Goal: Task Accomplishment & Management: Use online tool/utility

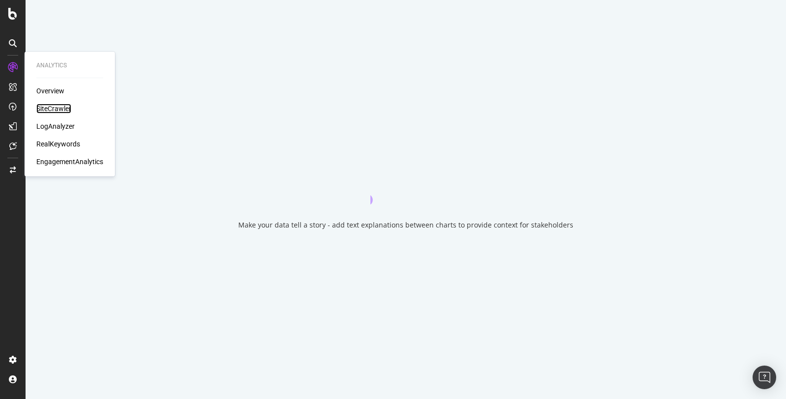
click at [49, 109] on div "SiteCrawler" at bounding box center [53, 109] width 35 height 10
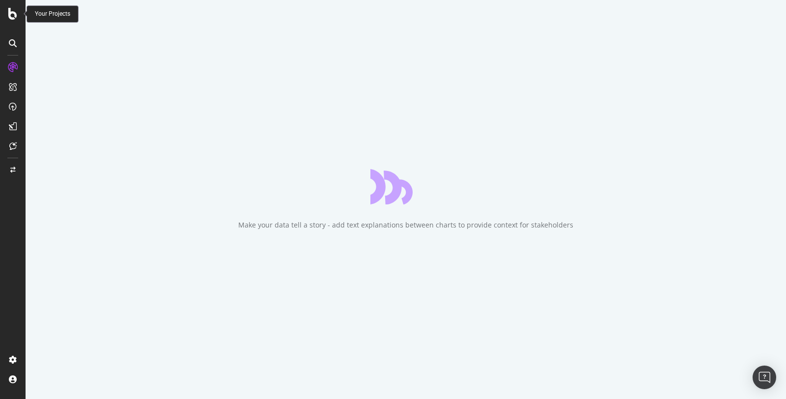
click at [11, 10] on icon at bounding box center [12, 14] width 9 height 12
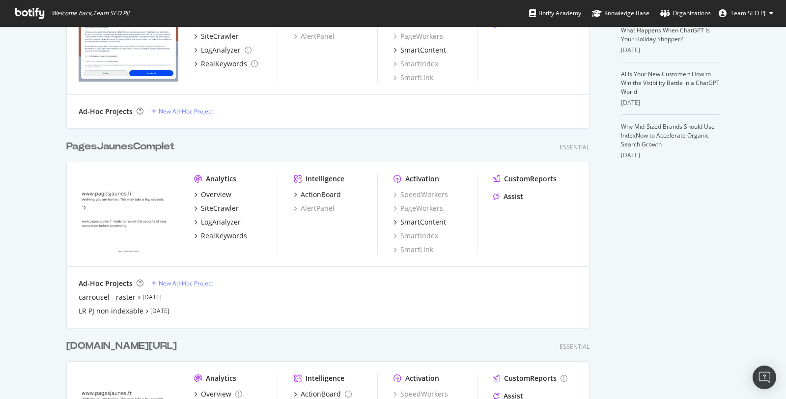
scroll to position [356, 0]
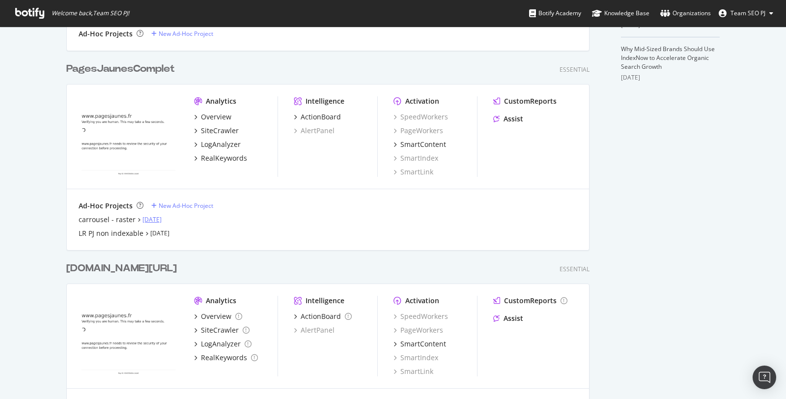
click at [151, 217] on link "[DATE]" at bounding box center [151, 219] width 19 height 8
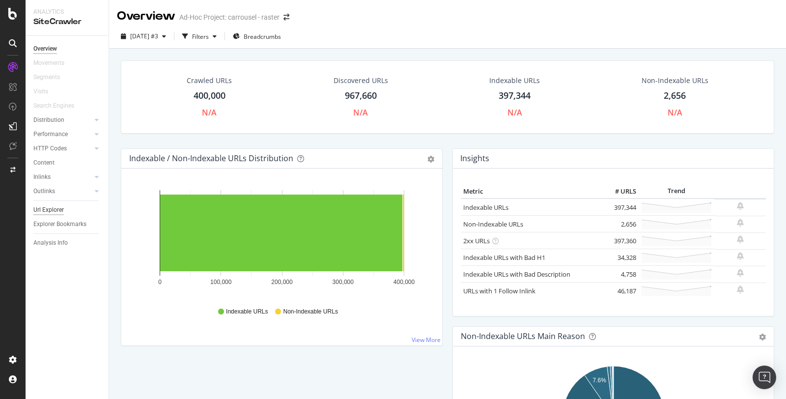
click at [50, 212] on div "Url Explorer" at bounding box center [48, 210] width 30 height 10
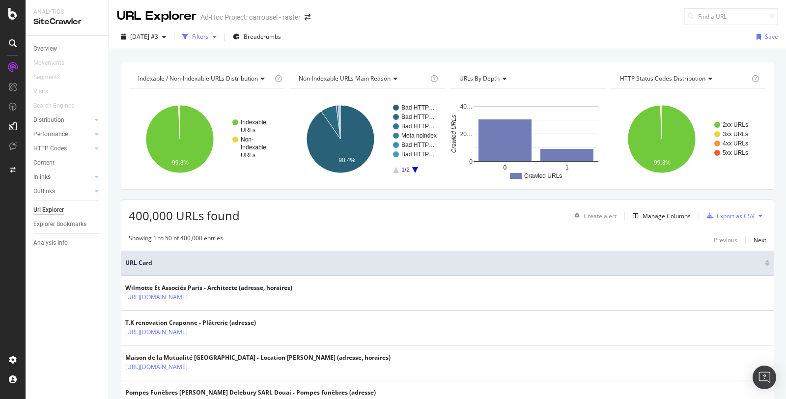
click at [209, 36] on div "Filters" at bounding box center [200, 36] width 17 height 8
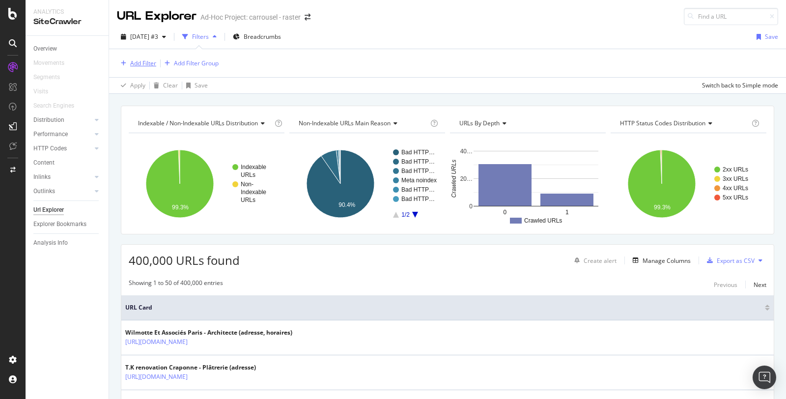
click at [150, 62] on div "Add Filter" at bounding box center [143, 63] width 26 height 8
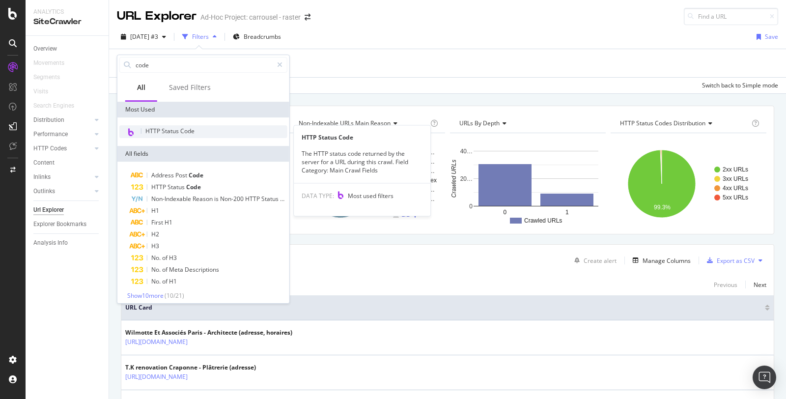
type input "code"
click at [179, 128] on span "HTTP Status Code" at bounding box center [169, 131] width 49 height 8
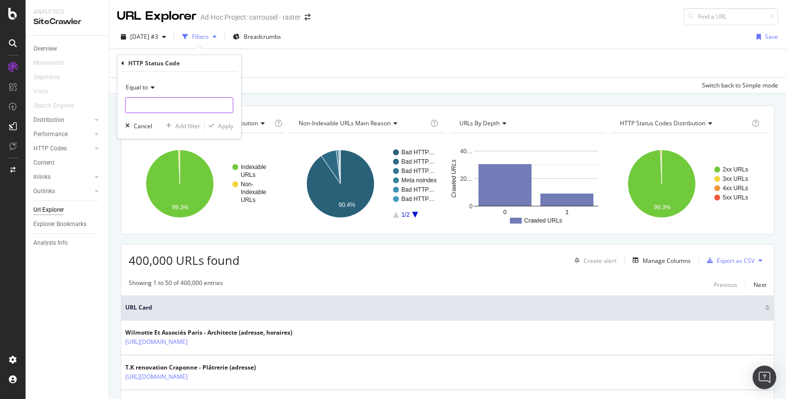
click at [177, 105] on input "number" at bounding box center [179, 105] width 108 height 16
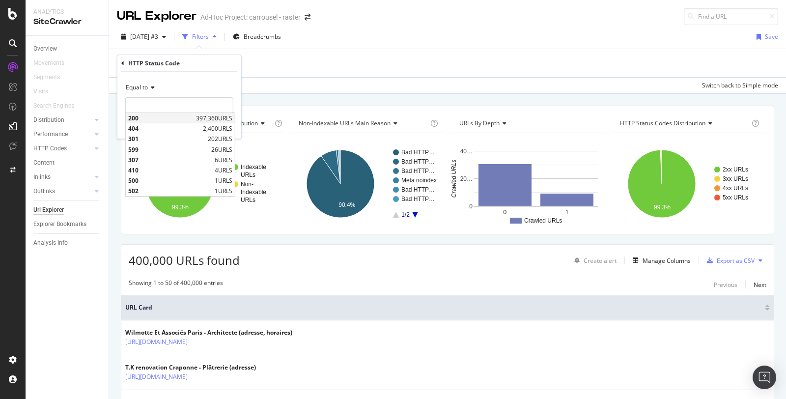
click at [173, 116] on span "200" at bounding box center [160, 118] width 65 height 8
type input "200"
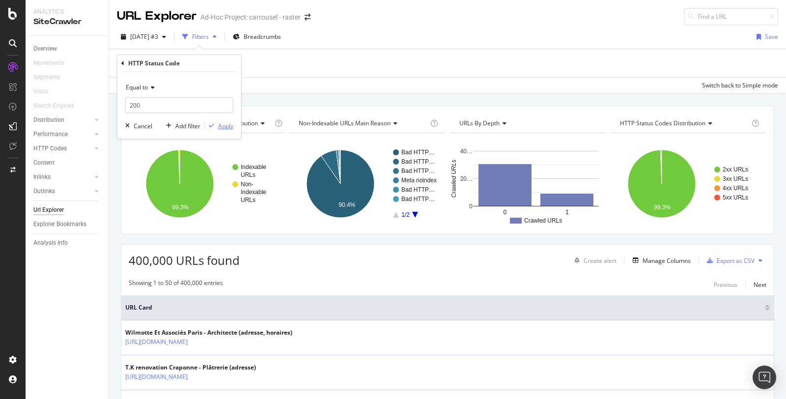
click at [225, 125] on div "Apply" at bounding box center [225, 126] width 15 height 8
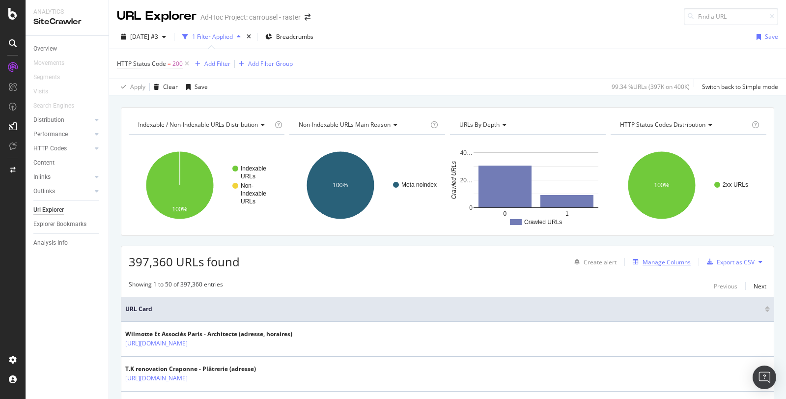
click at [677, 258] on div "Manage Columns" at bounding box center [667, 262] width 48 height 8
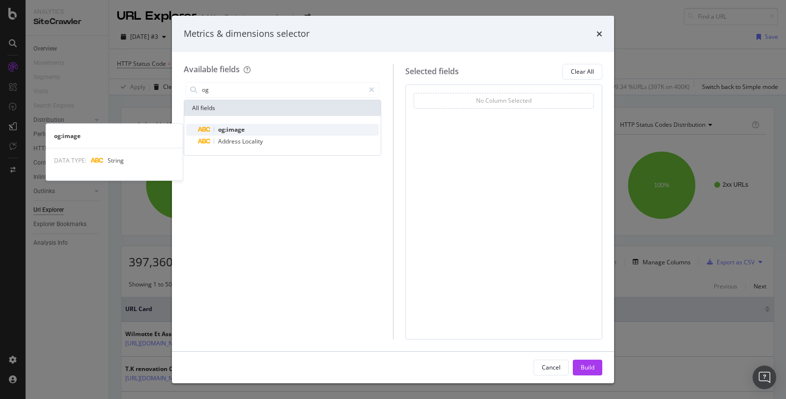
type input "og"
click at [229, 125] on span "og:image" at bounding box center [231, 129] width 27 height 8
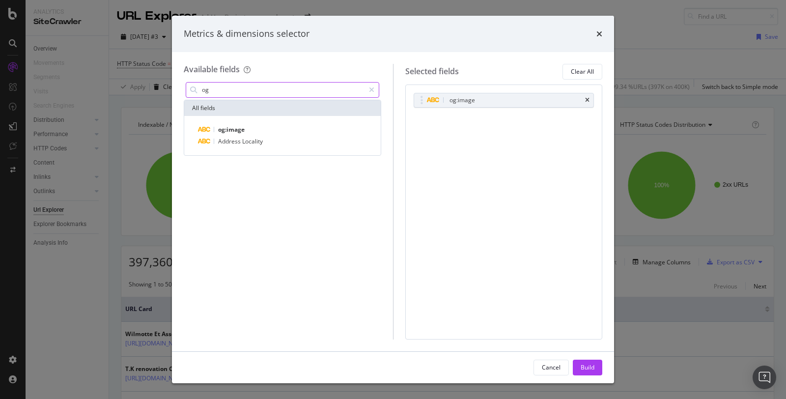
click at [226, 90] on input "og" at bounding box center [283, 90] width 164 height 15
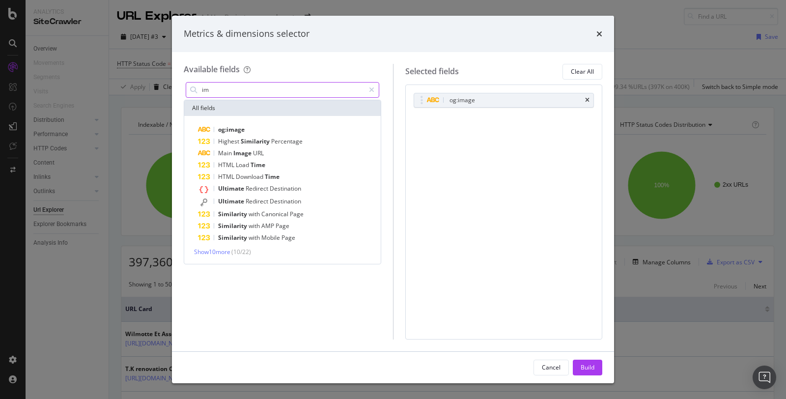
type input "i"
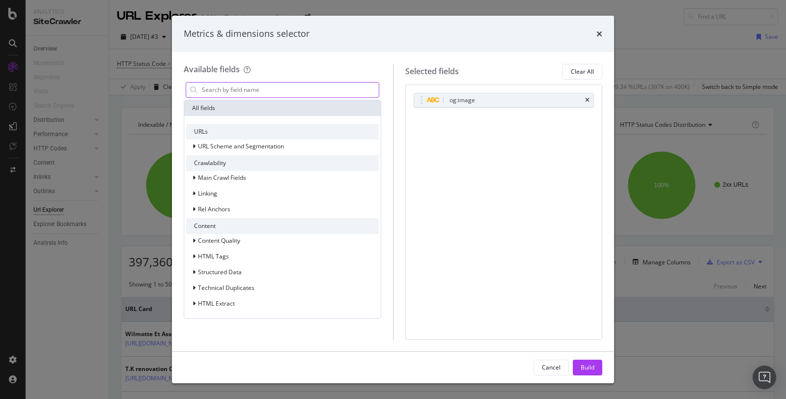
type input "t"
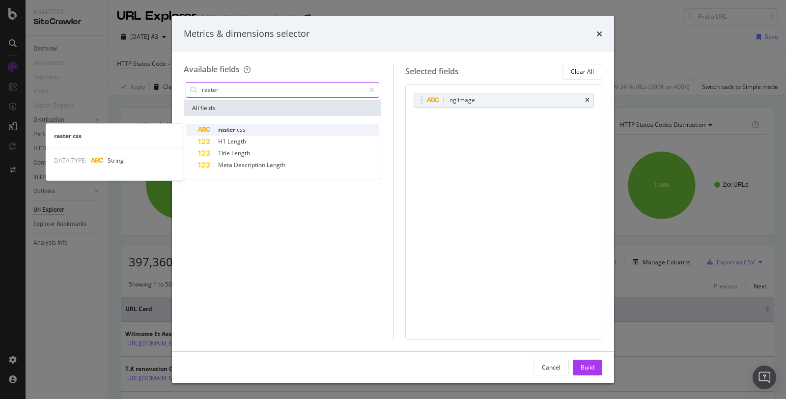
type input "raster"
click at [233, 127] on span "raster" at bounding box center [227, 129] width 19 height 8
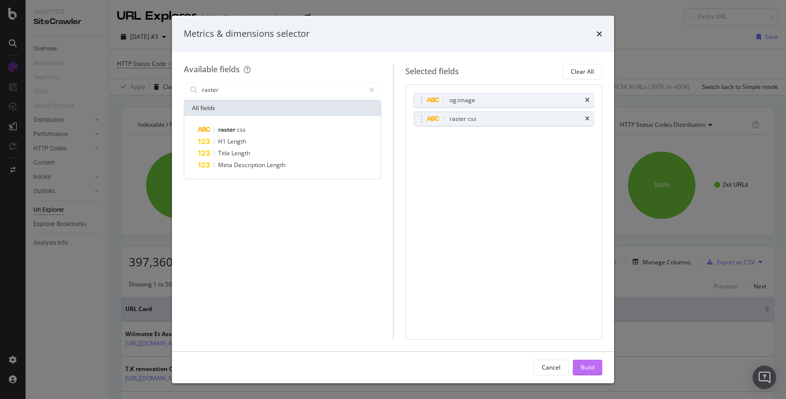
click at [589, 369] on div "Build" at bounding box center [588, 367] width 14 height 8
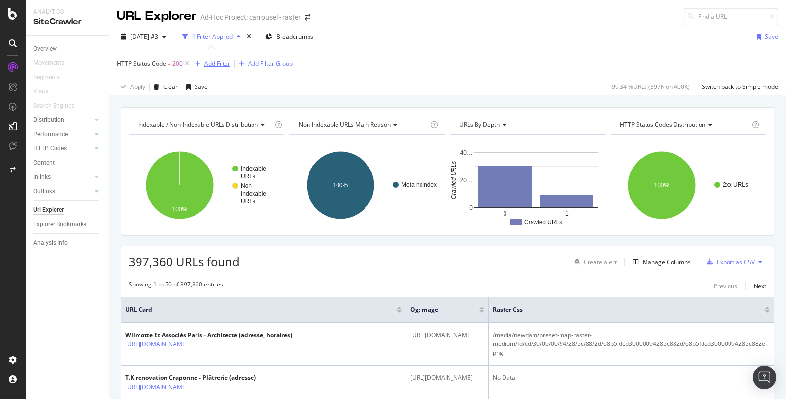
click at [220, 61] on div "Add Filter" at bounding box center [217, 63] width 26 height 8
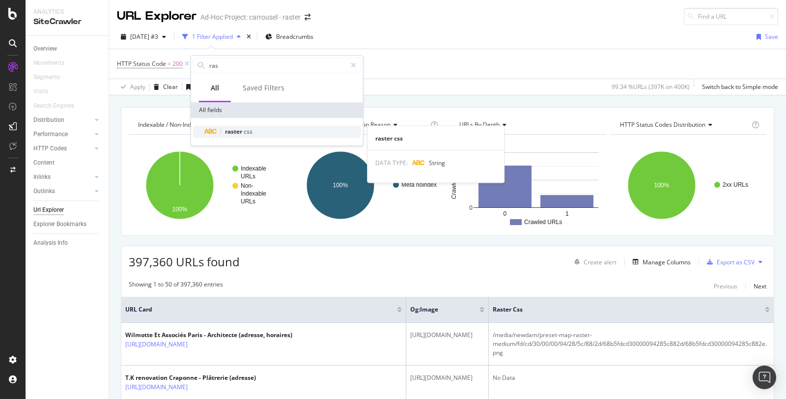
type input "ras"
click at [239, 133] on span "raster" at bounding box center [234, 131] width 19 height 8
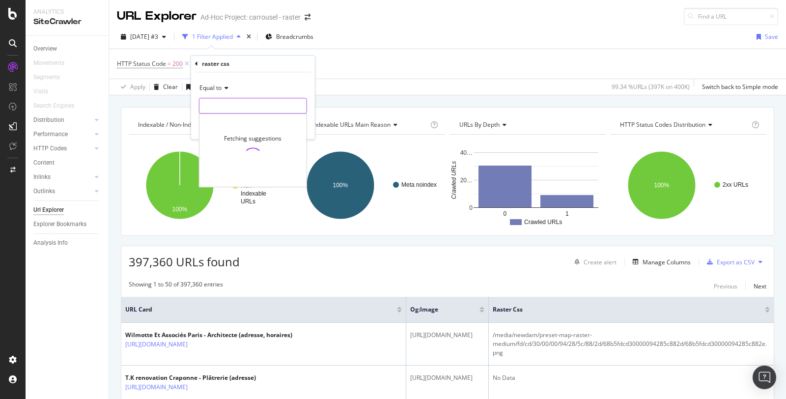
click at [225, 107] on input "text" at bounding box center [252, 106] width 107 height 16
click at [223, 89] on icon at bounding box center [225, 88] width 7 height 6
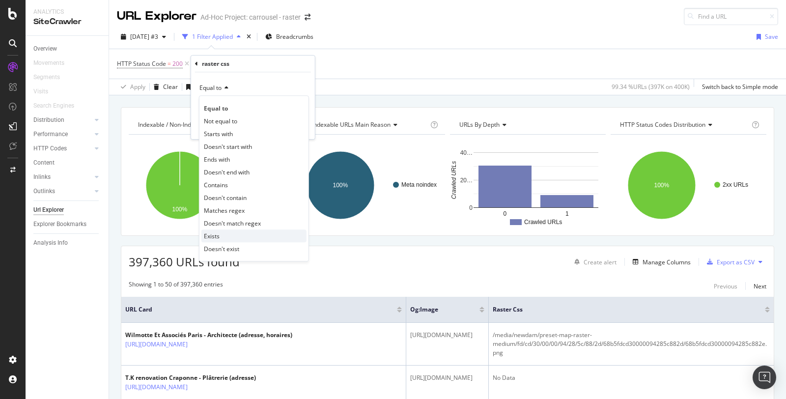
click at [226, 234] on div "Exists" at bounding box center [253, 235] width 105 height 13
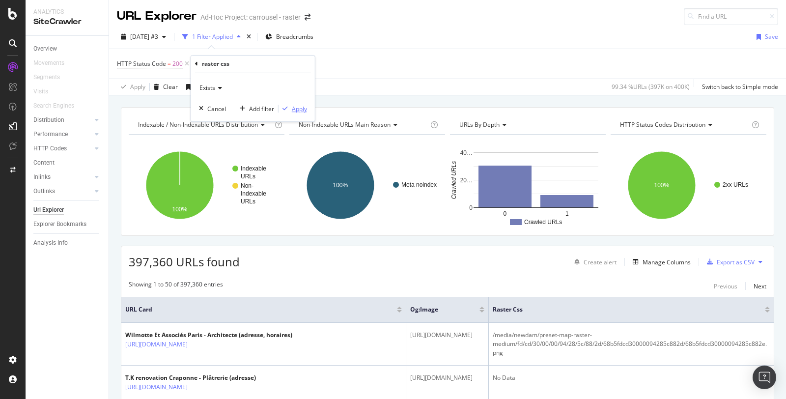
click at [297, 106] on div "Apply" at bounding box center [299, 109] width 15 height 8
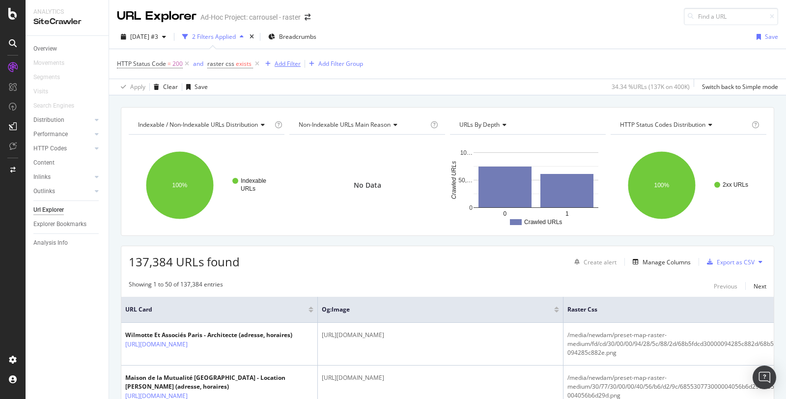
click at [292, 63] on div "Add Filter" at bounding box center [288, 63] width 26 height 8
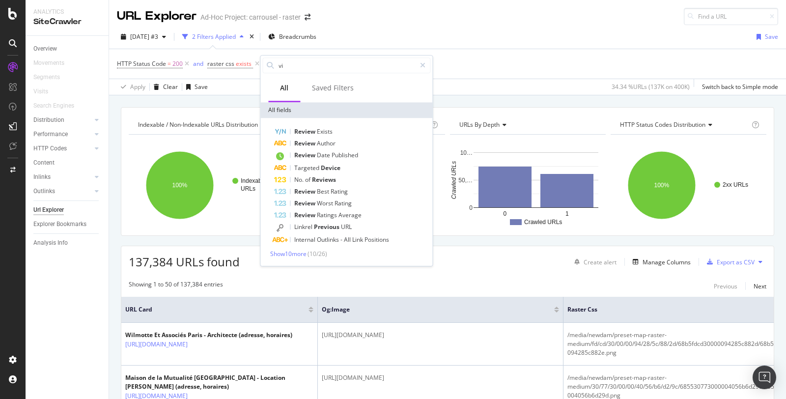
type input "v"
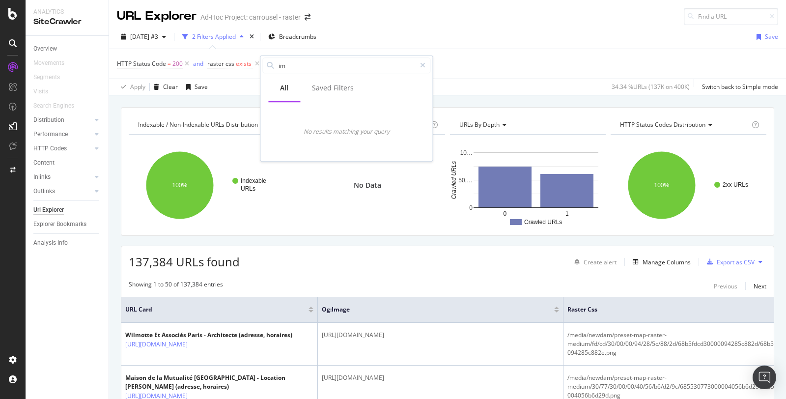
type input "i"
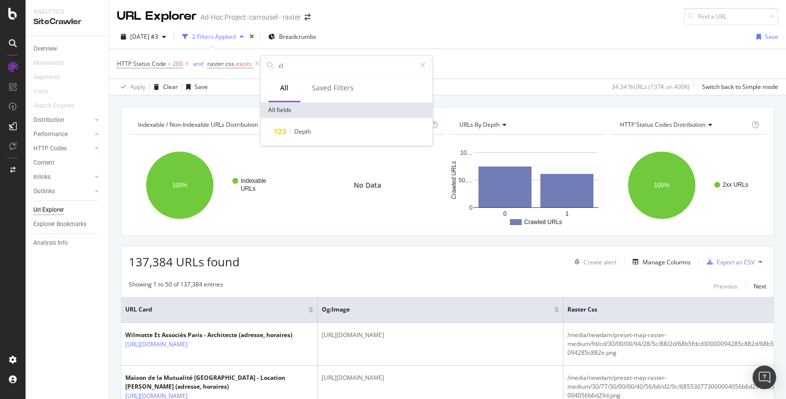
type input "c"
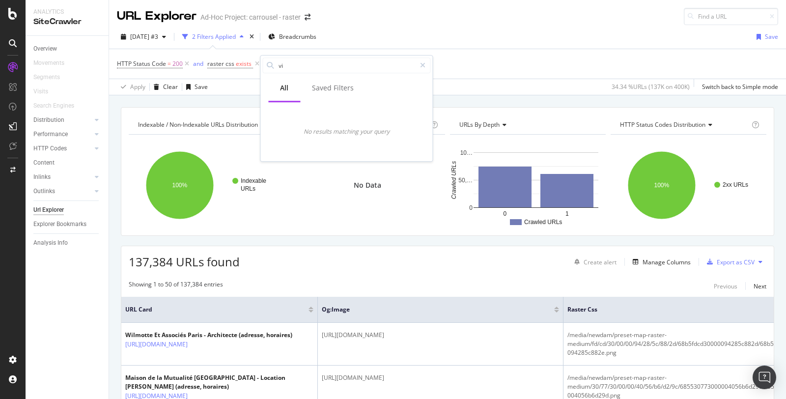
type input "v"
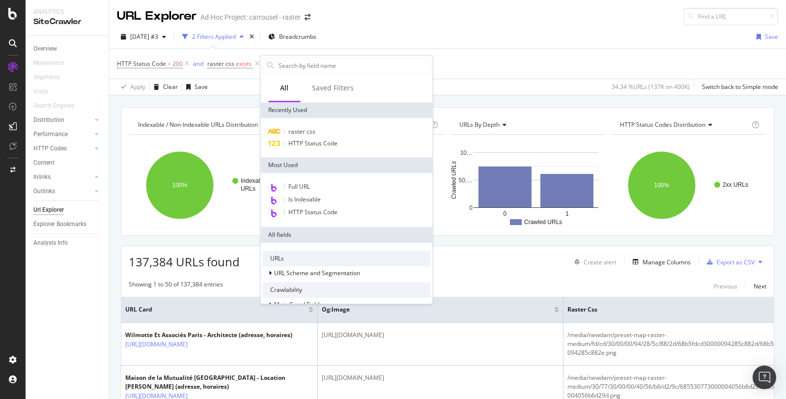
click at [506, 54] on div "HTTP Status Code = 200 and raster css exists Add Filter Add Filter Group" at bounding box center [447, 63] width 661 height 29
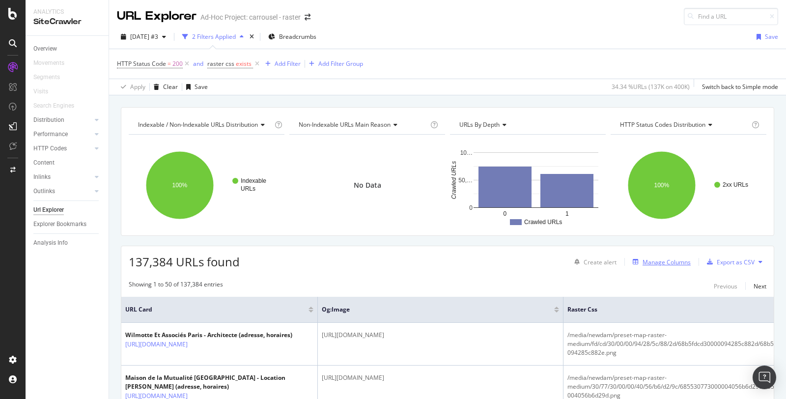
click at [671, 260] on div "Manage Columns" at bounding box center [667, 262] width 48 height 8
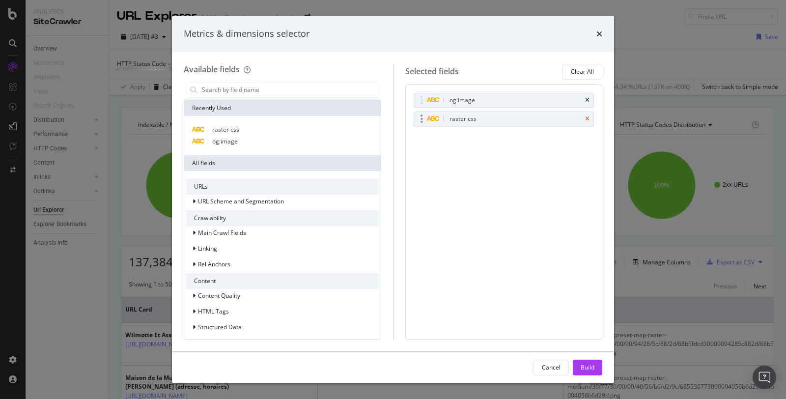
click at [588, 116] on icon "times" at bounding box center [587, 119] width 4 height 6
click at [592, 366] on div "Build" at bounding box center [588, 367] width 14 height 8
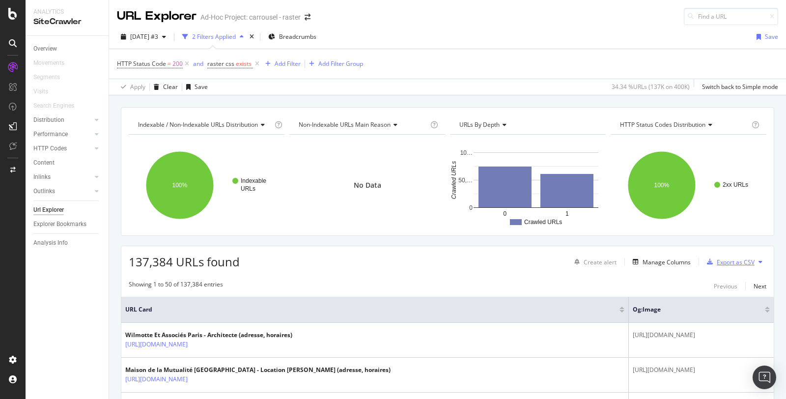
click at [727, 259] on div "Export as CSV" at bounding box center [736, 262] width 38 height 8
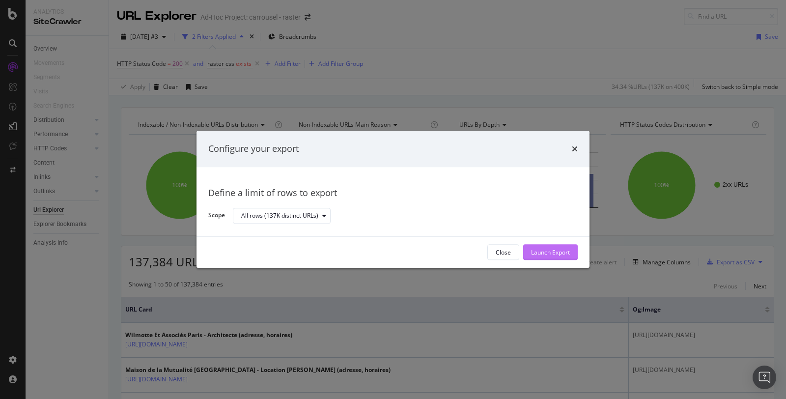
click at [559, 252] on div "Launch Export" at bounding box center [550, 252] width 39 height 8
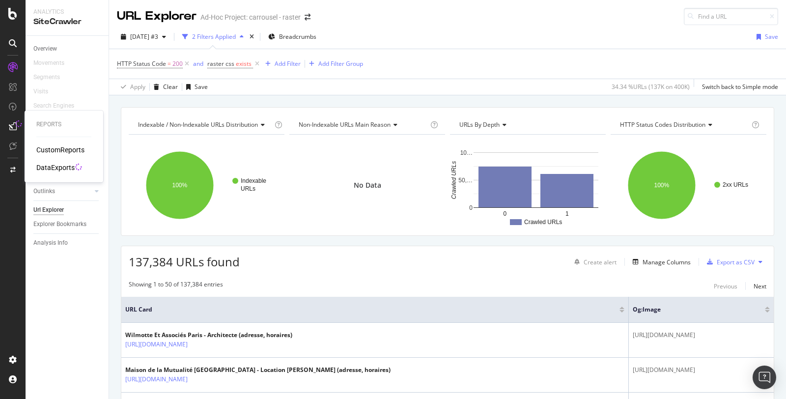
click at [56, 164] on div "DataExports" at bounding box center [55, 168] width 38 height 10
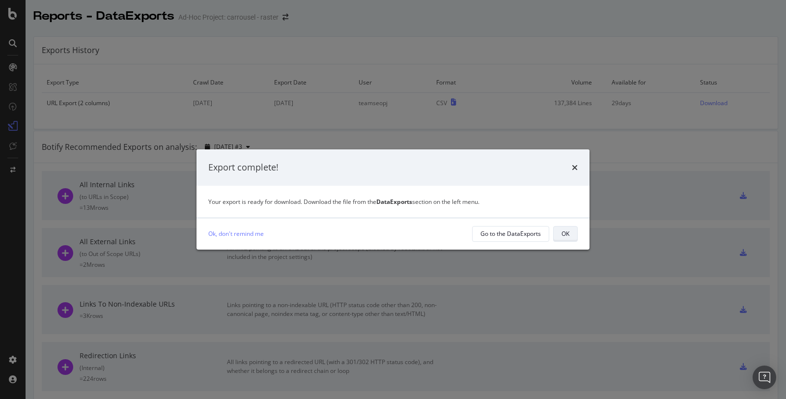
click at [568, 232] on div "OK" at bounding box center [566, 233] width 8 height 8
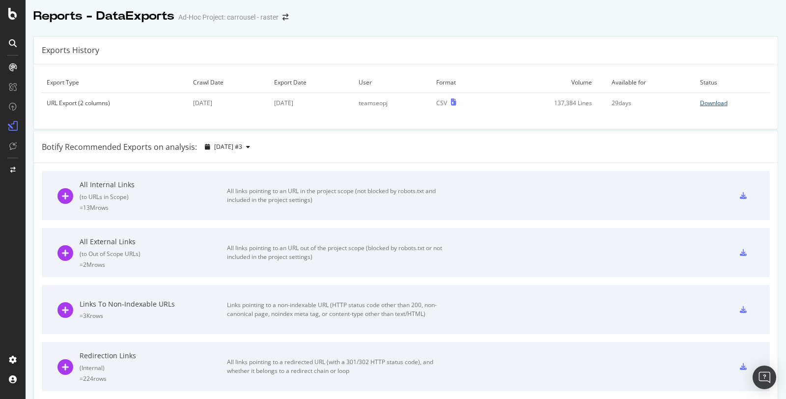
click at [718, 105] on div "Download" at bounding box center [714, 103] width 28 height 8
